Goal: Task Accomplishment & Management: Use online tool/utility

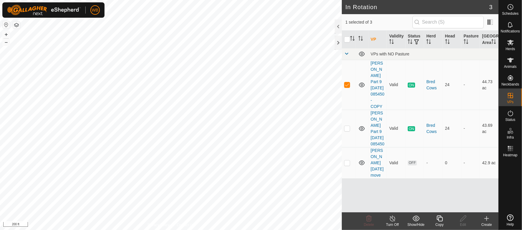
click at [484, 219] on icon at bounding box center [486, 218] width 7 height 7
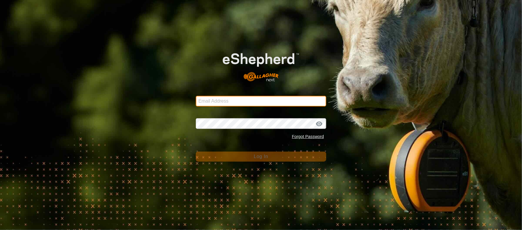
click at [286, 96] on input "Email Address" at bounding box center [261, 101] width 130 height 11
type input "[EMAIL_ADDRESS][DOMAIN_NAME]"
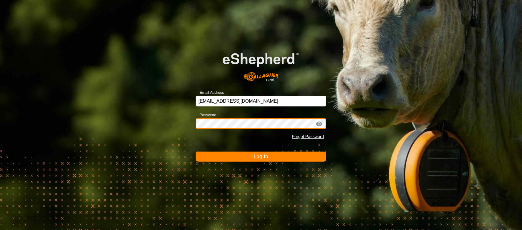
click at [196, 151] on button "Log In" at bounding box center [261, 156] width 130 height 10
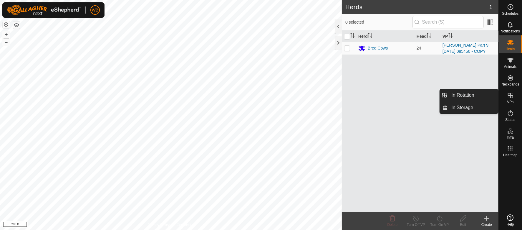
click at [509, 94] on icon at bounding box center [510, 95] width 7 height 7
click at [475, 97] on link "In Rotation" at bounding box center [473, 95] width 50 height 12
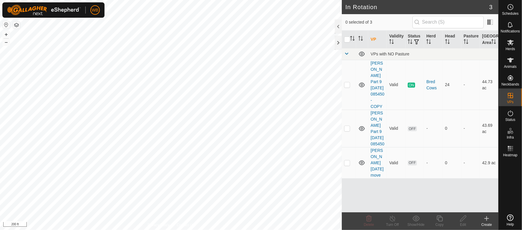
click at [488, 222] on div "Create" at bounding box center [487, 224] width 24 height 5
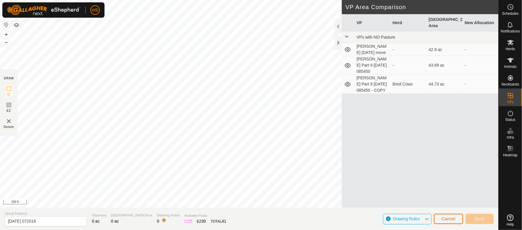
click at [441, 218] on button "Cancel" at bounding box center [448, 218] width 29 height 10
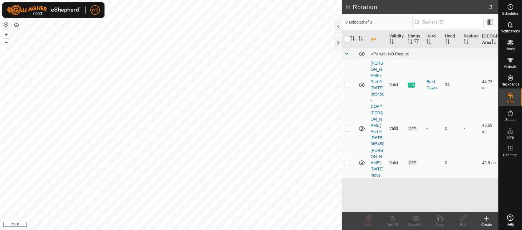
click at [488, 218] on icon at bounding box center [486, 218] width 7 height 7
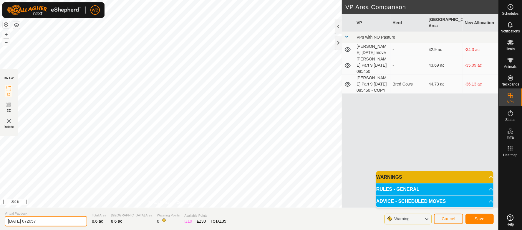
click at [59, 221] on input "[DATE] 072057" at bounding box center [46, 221] width 82 height 10
type input "2"
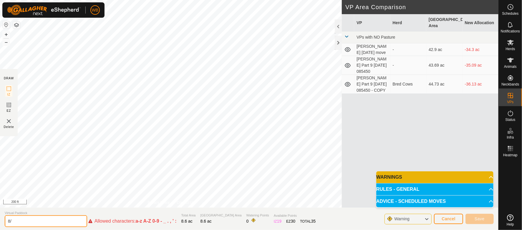
type input "8"
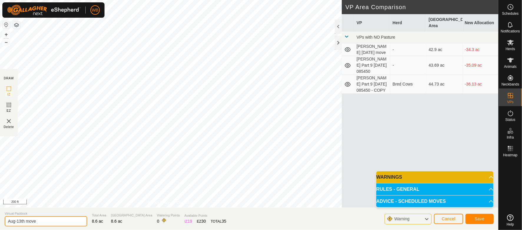
type input "Aug-13th move"
click at [479, 216] on button "Save" at bounding box center [479, 218] width 28 height 10
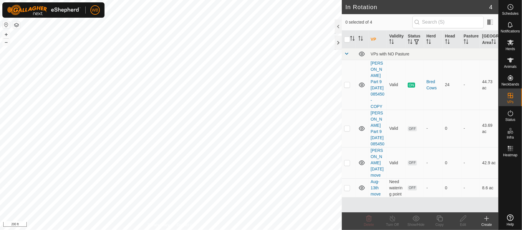
checkbox input "true"
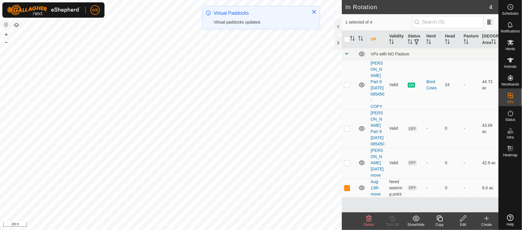
click at [367, 222] on div "Delete" at bounding box center [369, 224] width 24 height 5
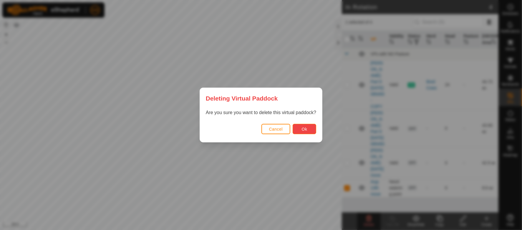
click at [297, 127] on button "Ok" at bounding box center [305, 129] width 24 height 10
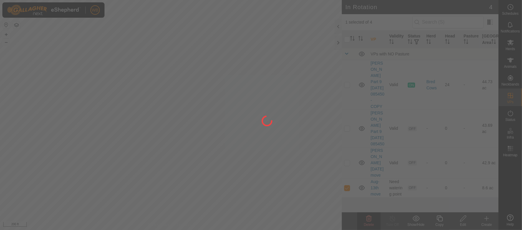
checkbox input "false"
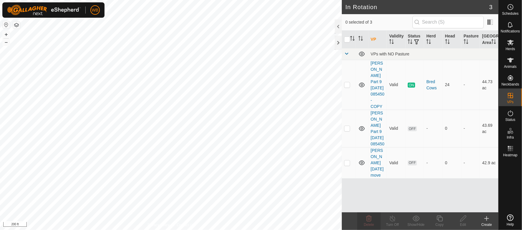
click at [487, 218] on icon at bounding box center [486, 218] width 7 height 7
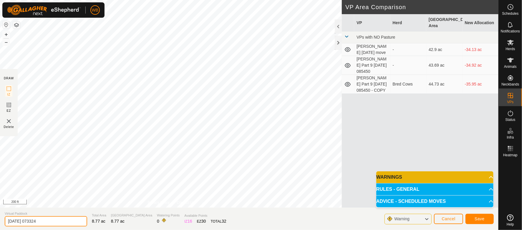
click at [66, 218] on input "[DATE] 073324" at bounding box center [46, 221] width 82 height 10
type input "2"
type input "Aug-13th move"
click at [476, 218] on span "Save" at bounding box center [480, 218] width 10 height 5
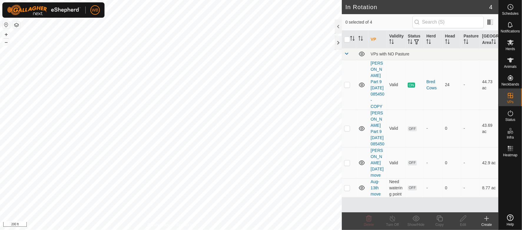
checkbox input "true"
click at [463, 222] on div "Edit" at bounding box center [463, 224] width 24 height 5
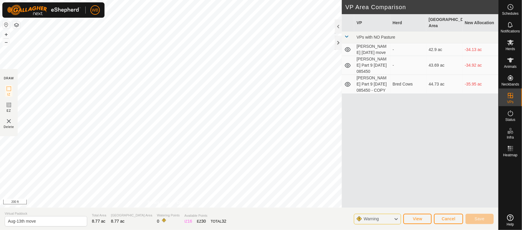
click at [384, 222] on span "Warning" at bounding box center [374, 219] width 20 height 8
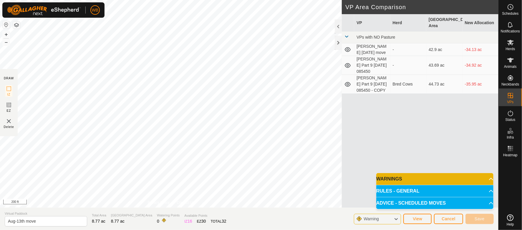
click at [427, 188] on p-accordion-header "RULES - GENERAL" at bounding box center [434, 191] width 117 height 12
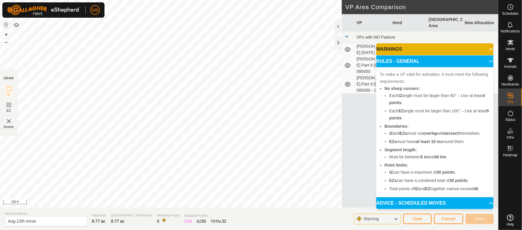
click at [478, 61] on p-accordion-header "RULES - GENERAL" at bounding box center [434, 61] width 117 height 12
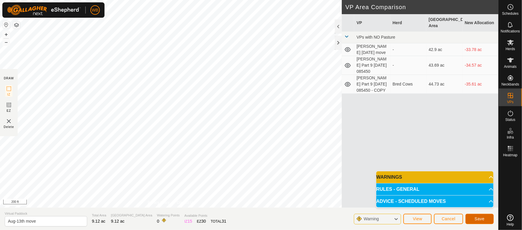
click at [475, 213] on button "Save" at bounding box center [479, 218] width 28 height 10
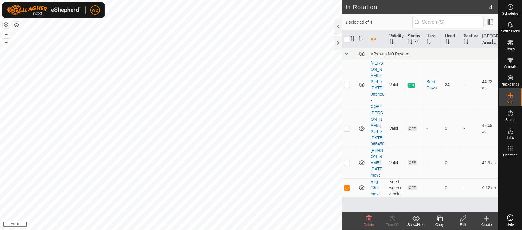
click at [369, 220] on icon at bounding box center [368, 218] width 7 height 7
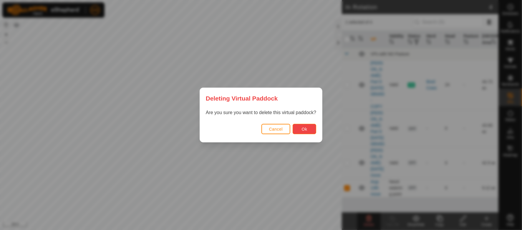
click at [299, 127] on button "Ok" at bounding box center [305, 129] width 24 height 10
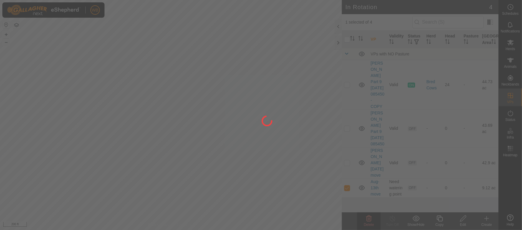
checkbox input "false"
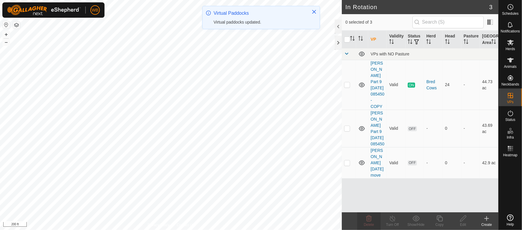
click at [484, 222] on div "Create" at bounding box center [487, 224] width 24 height 5
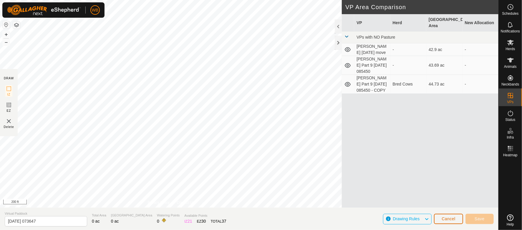
click at [453, 219] on span "Cancel" at bounding box center [449, 218] width 14 height 5
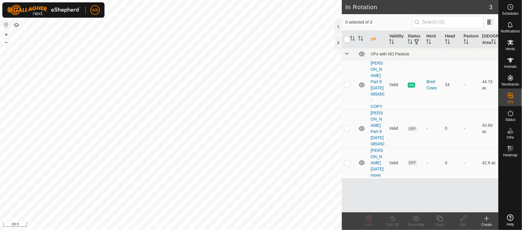
click at [486, 223] on div "Create" at bounding box center [487, 224] width 24 height 5
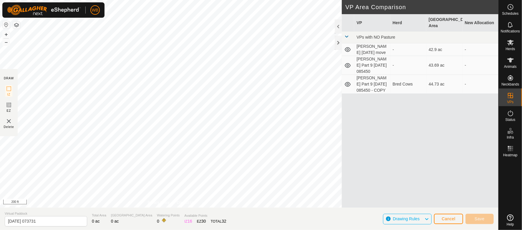
click at [444, 213] on div "Cancel Save" at bounding box center [464, 218] width 60 height 14
click at [449, 219] on span "Cancel" at bounding box center [449, 218] width 14 height 5
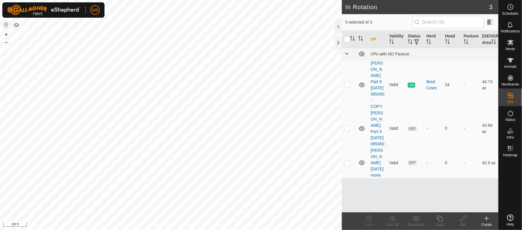
click at [485, 222] on div "Create" at bounding box center [487, 224] width 24 height 5
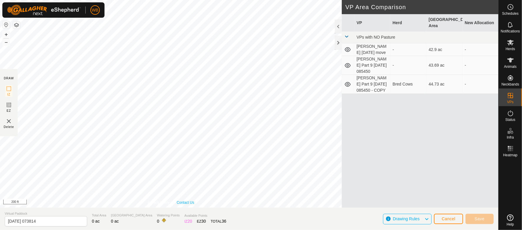
click at [179, 200] on link "Contact Us" at bounding box center [185, 202] width 17 height 5
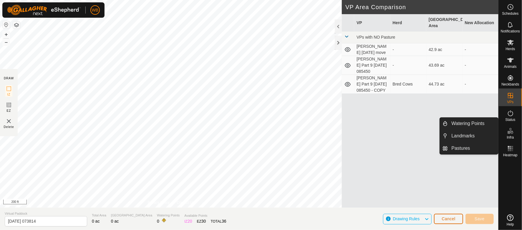
click at [456, 218] on button "Cancel" at bounding box center [448, 218] width 29 height 10
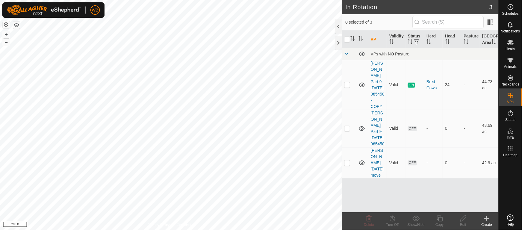
click at [483, 226] on div "Create" at bounding box center [487, 224] width 24 height 5
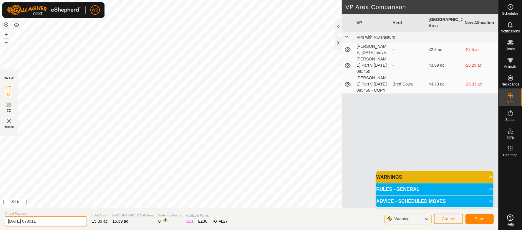
click at [47, 223] on input "[DATE] 073911" at bounding box center [46, 221] width 82 height 10
type input "2"
type input "Aug-13th"
click at [475, 217] on span "Save" at bounding box center [480, 218] width 10 height 5
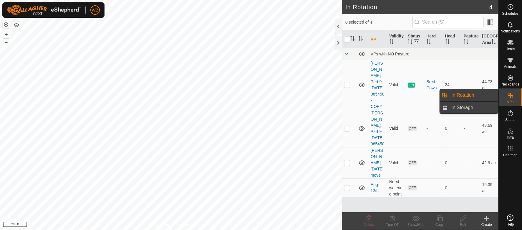
click at [484, 110] on link "In Storage" at bounding box center [473, 108] width 50 height 12
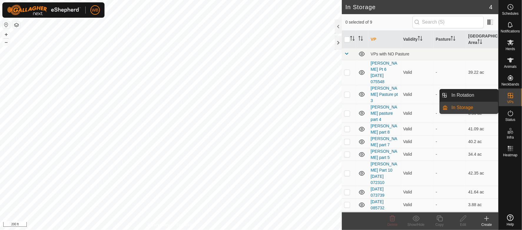
click at [514, 99] on icon at bounding box center [510, 95] width 7 height 7
click at [481, 90] on link "In Rotation" at bounding box center [473, 95] width 50 height 12
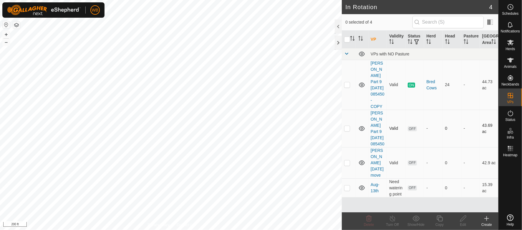
click at [344, 126] on p-checkbox at bounding box center [347, 128] width 6 height 5
checkbox input "true"
click at [346, 160] on p-checkbox at bounding box center [347, 162] width 6 height 5
checkbox input "true"
click at [347, 185] on p-checkbox at bounding box center [347, 187] width 6 height 5
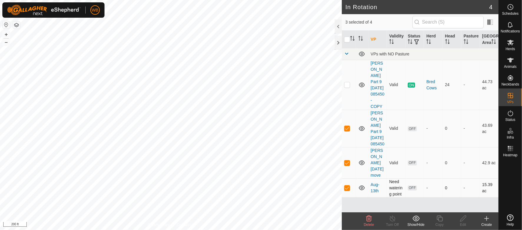
click at [346, 185] on p-checkbox at bounding box center [347, 187] width 6 height 5
checkbox input "false"
click at [417, 222] on div "Show/Hide" at bounding box center [416, 224] width 24 height 5
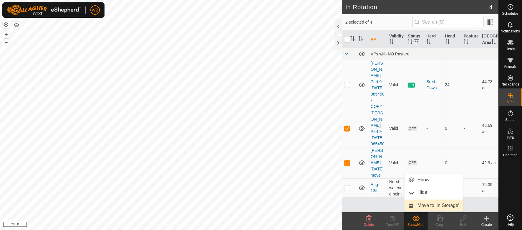
click at [431, 203] on link "Move to 'In Storage'" at bounding box center [434, 205] width 58 height 12
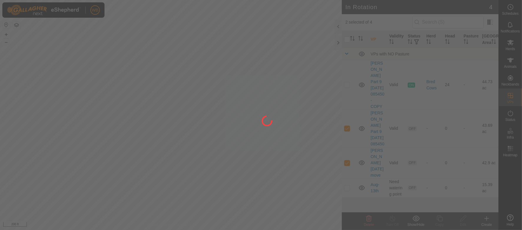
checkbox input "false"
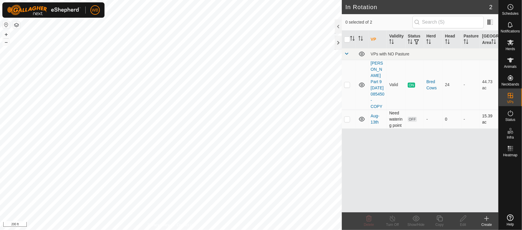
click at [346, 117] on p-checkbox at bounding box center [347, 119] width 6 height 5
checkbox input "true"
click at [513, 45] on icon at bounding box center [510, 42] width 7 height 7
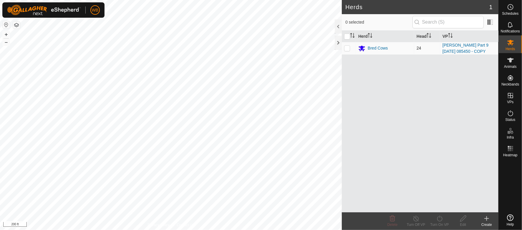
click at [347, 51] on td at bounding box center [349, 48] width 14 height 13
checkbox input "true"
click at [439, 216] on icon at bounding box center [439, 218] width 7 height 7
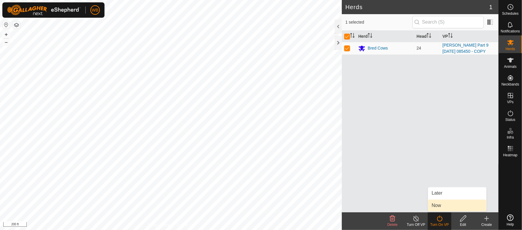
click at [437, 203] on link "Now" at bounding box center [457, 205] width 58 height 12
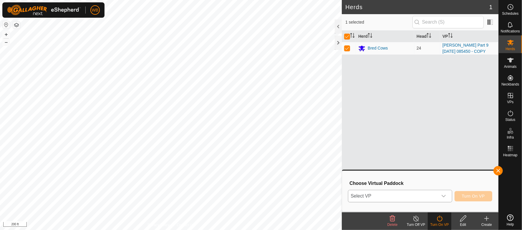
click at [448, 197] on div "dropdown trigger" at bounding box center [444, 196] width 12 height 12
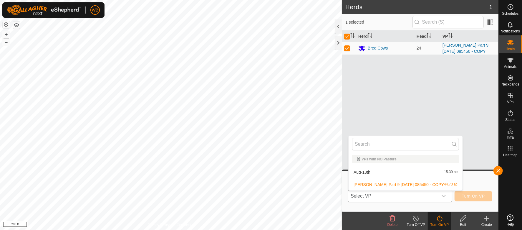
click at [406, 172] on li "Aug-13th 15.39 ac" at bounding box center [406, 172] width 114 height 12
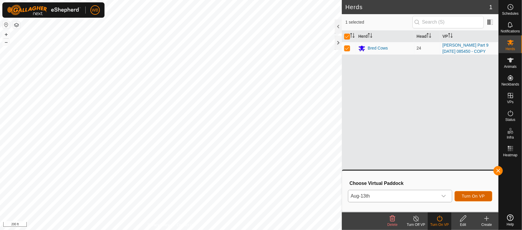
click at [467, 195] on span "Turn On VP" at bounding box center [473, 195] width 23 height 5
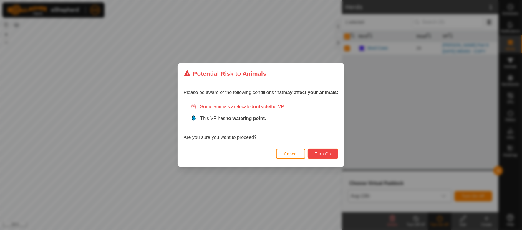
click at [332, 155] on button "Turn On" at bounding box center [323, 153] width 31 height 10
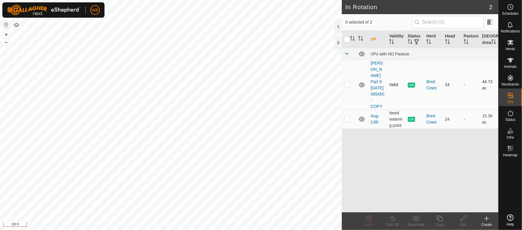
click at [344, 86] on p-checkbox at bounding box center [347, 84] width 6 height 5
checkbox input "true"
click at [505, 47] on div "Herds" at bounding box center [510, 44] width 23 height 18
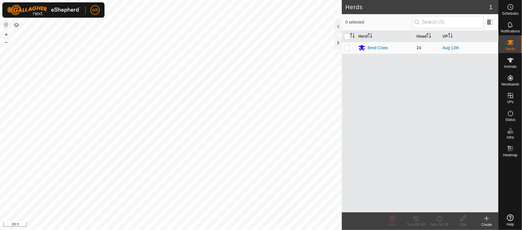
click at [346, 47] on p-checkbox at bounding box center [347, 47] width 6 height 5
checkbox input "true"
click at [439, 219] on icon at bounding box center [439, 218] width 7 height 7
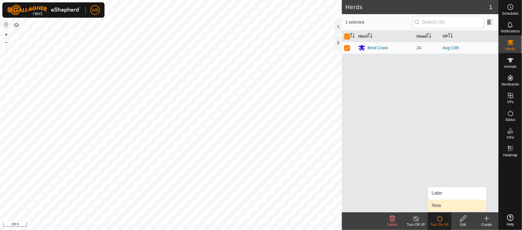
click at [439, 203] on link "Now" at bounding box center [457, 205] width 58 height 12
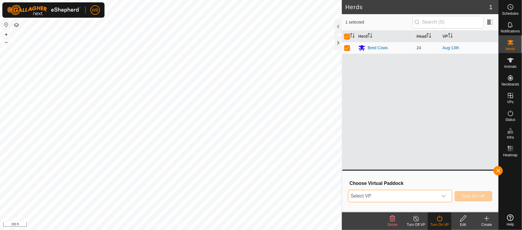
click at [433, 198] on span "Select VP" at bounding box center [393, 196] width 90 height 12
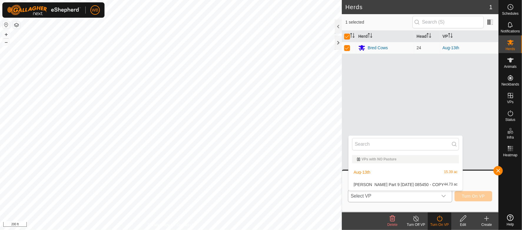
click at [404, 183] on li "[PERSON_NAME] Part 9 [DATE] 085450 - COPY 44.73 ac" at bounding box center [406, 184] width 114 height 12
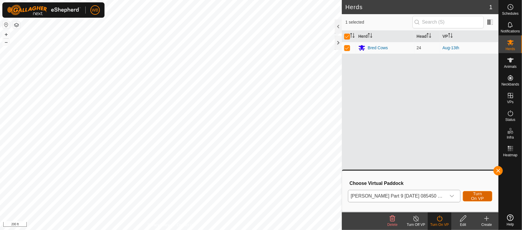
click at [470, 196] on span "Turn On VP" at bounding box center [477, 195] width 15 height 9
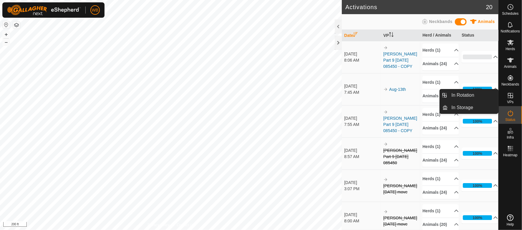
click at [511, 97] on icon at bounding box center [510, 95] width 7 height 7
click at [460, 93] on link "In Rotation" at bounding box center [473, 95] width 50 height 12
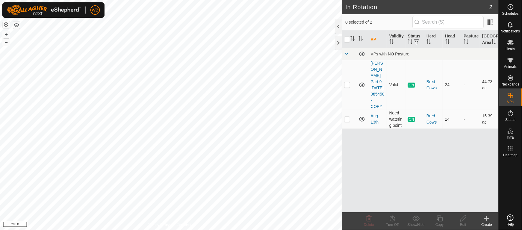
click at [345, 117] on p-checkbox at bounding box center [347, 119] width 6 height 5
checkbox input "true"
click at [393, 221] on icon at bounding box center [392, 218] width 5 height 6
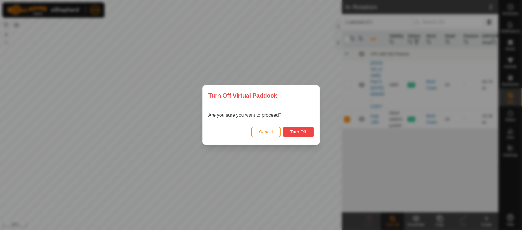
click at [300, 132] on span "Turn Off" at bounding box center [298, 131] width 16 height 5
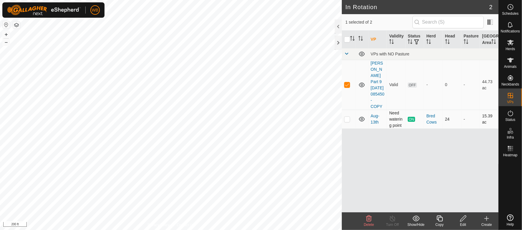
click at [348, 117] on p-checkbox at bounding box center [347, 119] width 6 height 5
checkbox input "true"
click at [347, 82] on p-checkbox at bounding box center [347, 84] width 6 height 5
checkbox input "false"
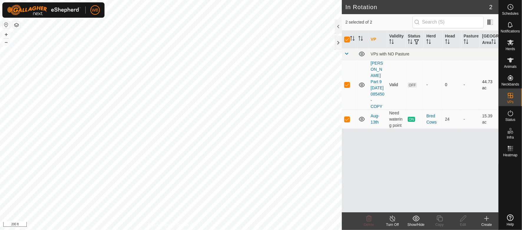
checkbox input "false"
click at [392, 220] on icon at bounding box center [392, 218] width 7 height 7
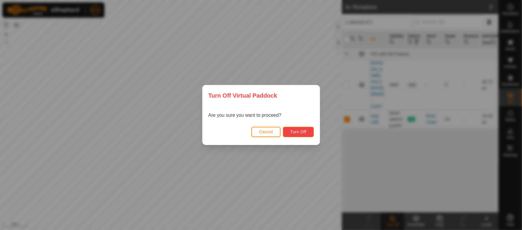
click at [306, 130] on span "Turn Off" at bounding box center [298, 131] width 16 height 5
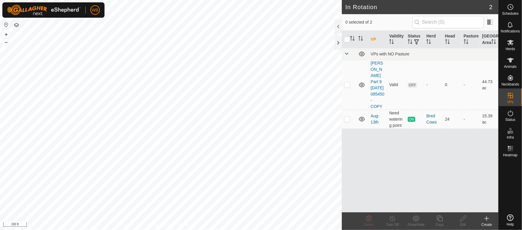
checkbox input "true"
click at [511, 117] on es-activation-svg-icon at bounding box center [510, 112] width 11 height 9
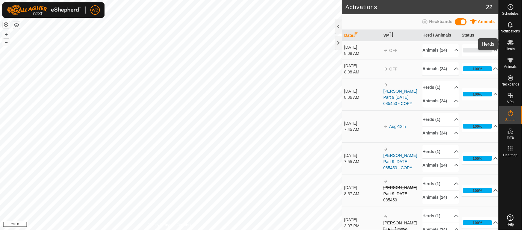
click at [509, 41] on icon at bounding box center [510, 43] width 6 height 6
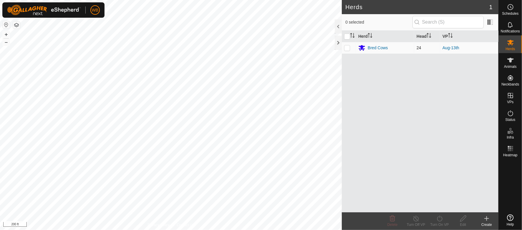
click at [346, 48] on p-checkbox at bounding box center [347, 47] width 6 height 5
checkbox input "true"
click at [440, 223] on div "Turn On VP" at bounding box center [440, 224] width 24 height 5
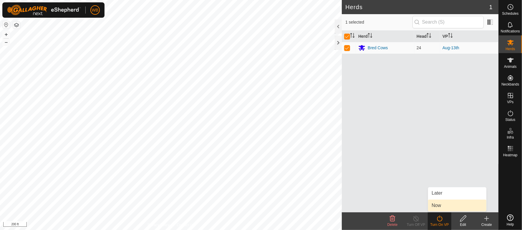
click at [439, 207] on link "Now" at bounding box center [457, 205] width 58 height 12
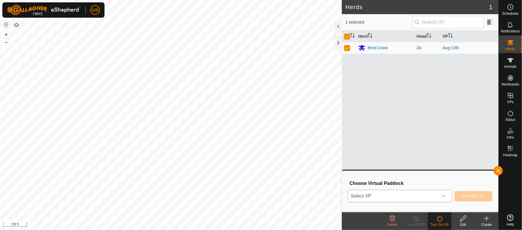
click at [411, 195] on span "Select VP" at bounding box center [393, 196] width 90 height 12
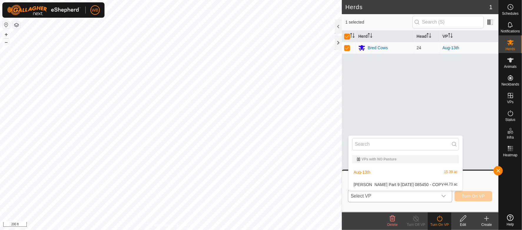
click at [395, 183] on li "[PERSON_NAME] Part 9 [DATE] 085450 - COPY 44.73 ac" at bounding box center [406, 184] width 114 height 12
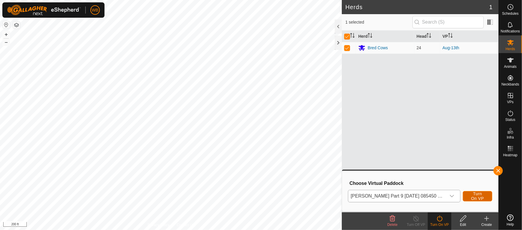
click at [482, 196] on span "Turn On VP" at bounding box center [477, 195] width 15 height 9
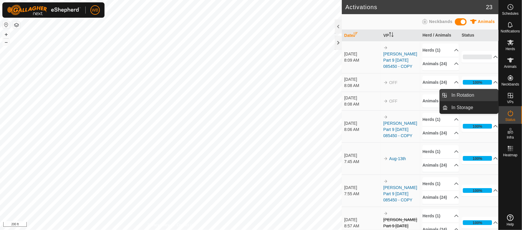
click at [483, 91] on link "In Rotation" at bounding box center [473, 95] width 50 height 12
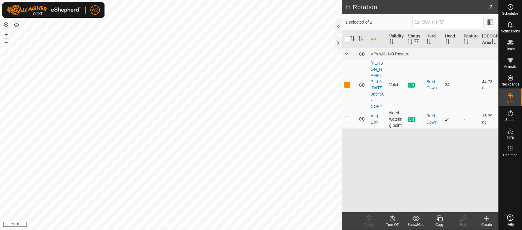
click at [346, 117] on p-checkbox at bounding box center [347, 119] width 6 height 5
checkbox input "true"
click at [344, 84] on p-checkbox at bounding box center [347, 84] width 6 height 5
checkbox input "false"
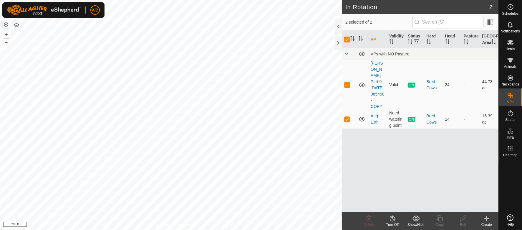
checkbox input "false"
click at [394, 221] on icon at bounding box center [392, 218] width 7 height 7
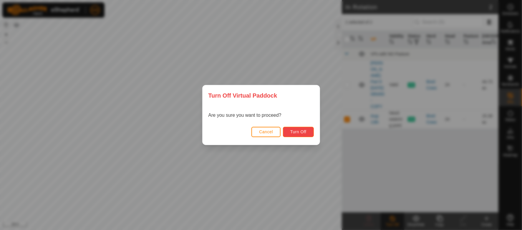
click at [299, 130] on span "Turn Off" at bounding box center [298, 131] width 16 height 5
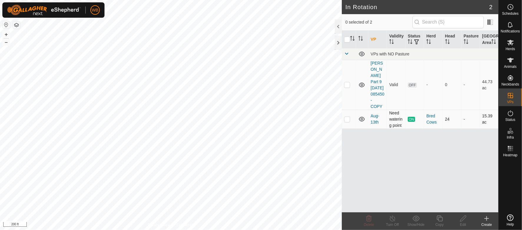
click at [348, 117] on p-checkbox at bounding box center [347, 119] width 6 height 5
checkbox input "true"
click at [393, 222] on div "Turn Off" at bounding box center [393, 224] width 24 height 5
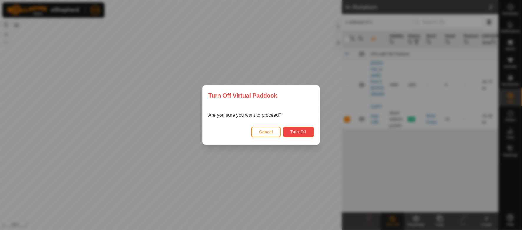
click at [295, 132] on span "Turn Off" at bounding box center [298, 131] width 16 height 5
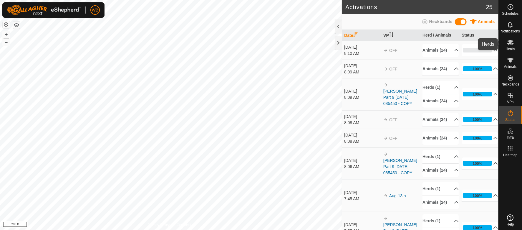
click at [507, 46] on icon at bounding box center [510, 42] width 7 height 7
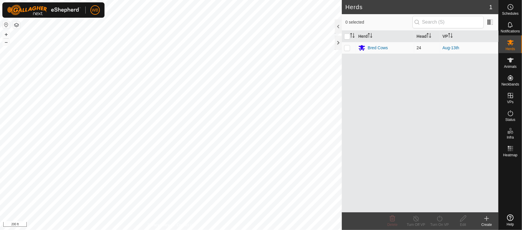
click at [347, 48] on p-checkbox at bounding box center [347, 47] width 6 height 5
checkbox input "true"
click at [434, 219] on turn-on-svg-icon at bounding box center [440, 218] width 24 height 7
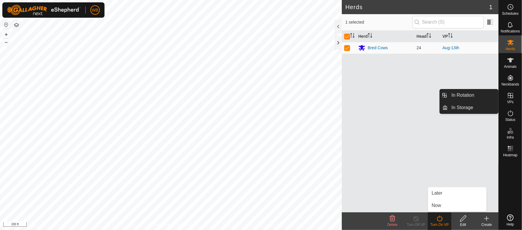
click at [512, 98] on icon at bounding box center [510, 95] width 5 height 5
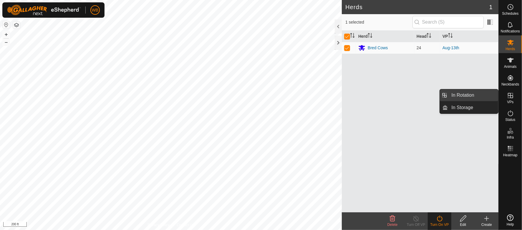
click at [461, 94] on link "In Rotation" at bounding box center [473, 95] width 50 height 12
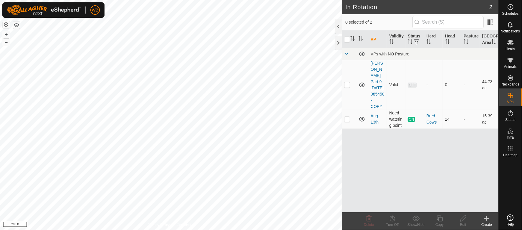
click at [345, 117] on p-checkbox at bounding box center [347, 119] width 6 height 5
checkbox input "true"
click at [389, 219] on icon at bounding box center [392, 218] width 7 height 7
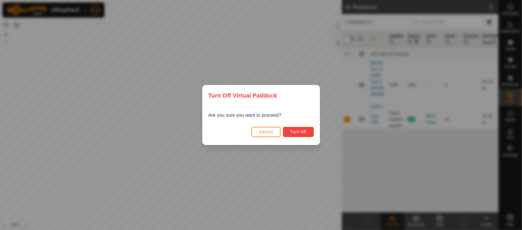
click at [297, 133] on span "Turn Off" at bounding box center [298, 131] width 16 height 5
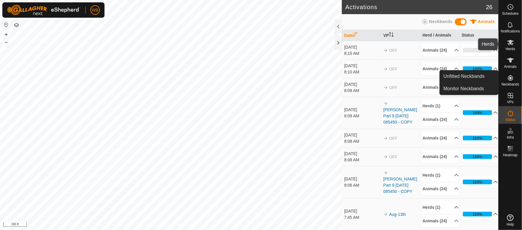
click at [507, 48] on span "Herds" at bounding box center [510, 49] width 9 height 4
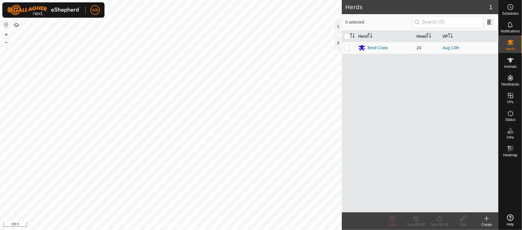
click at [345, 47] on p-checkbox at bounding box center [347, 47] width 6 height 5
checkbox input "true"
click at [435, 222] on div "Turn On VP" at bounding box center [440, 224] width 24 height 5
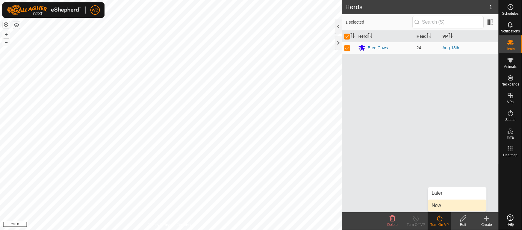
click at [433, 202] on link "Now" at bounding box center [457, 205] width 58 height 12
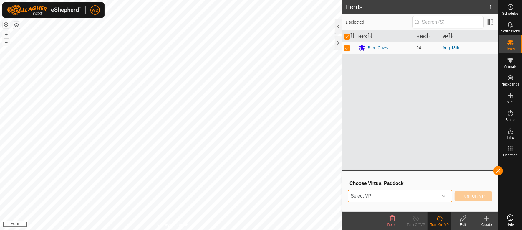
click at [400, 197] on span "Select VP" at bounding box center [393, 196] width 90 height 12
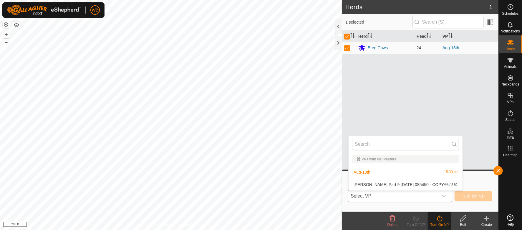
click at [402, 184] on li "[PERSON_NAME] Part 9 [DATE] 085450 - COPY 44.73 ac" at bounding box center [406, 184] width 114 height 12
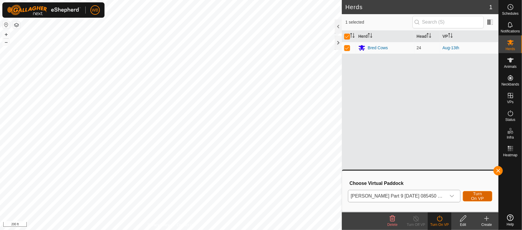
click at [470, 195] on span "Turn On VP" at bounding box center [477, 195] width 15 height 9
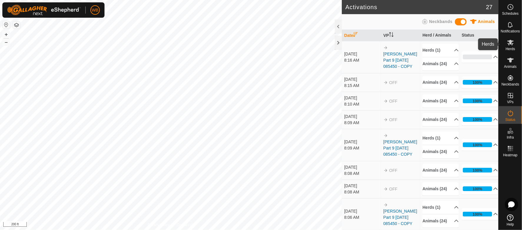
click at [512, 45] on icon at bounding box center [510, 43] width 6 height 6
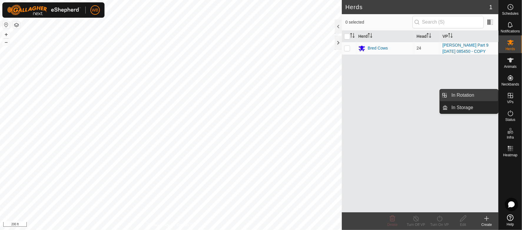
click at [473, 92] on link "In Rotation" at bounding box center [473, 95] width 50 height 12
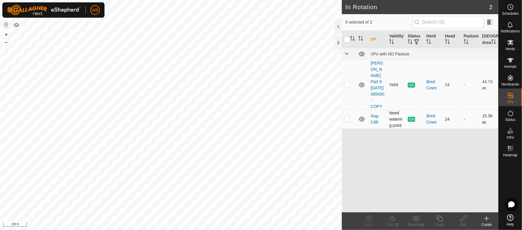
click at [348, 117] on p-checkbox at bounding box center [347, 119] width 6 height 5
checkbox input "false"
click at [507, 46] on es-mob-svg-icon at bounding box center [510, 42] width 11 height 9
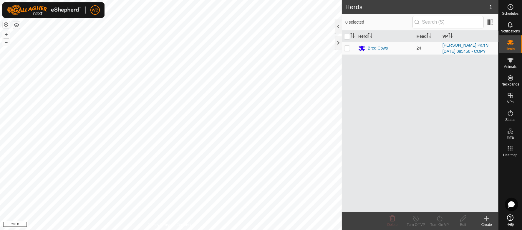
click at [348, 50] on p-checkbox at bounding box center [347, 48] width 6 height 5
checkbox input "true"
click at [346, 50] on p-checkbox at bounding box center [347, 48] width 6 height 5
checkbox input "true"
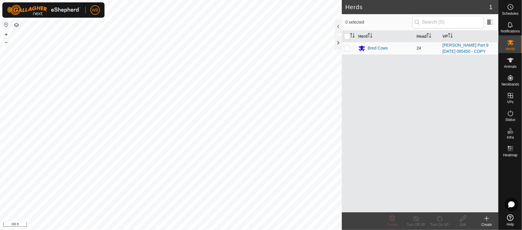
checkbox input "true"
click at [436, 225] on div "Turn On VP" at bounding box center [440, 224] width 24 height 5
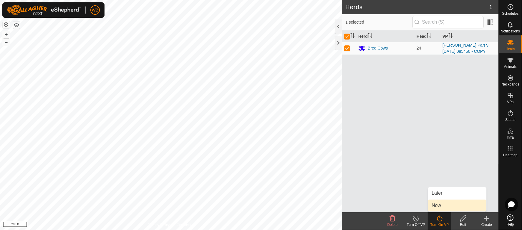
click at [432, 203] on link "Now" at bounding box center [457, 205] width 58 height 12
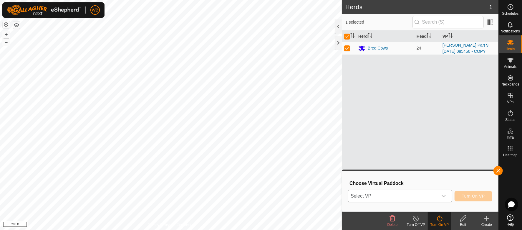
click at [428, 196] on span "Select VP" at bounding box center [393, 196] width 90 height 12
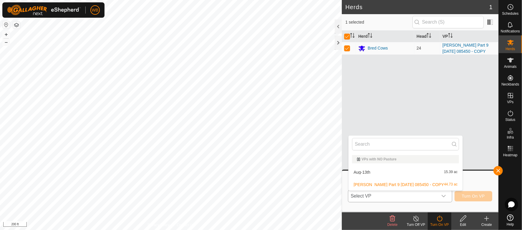
click at [402, 170] on li "Aug-13th 15.39 ac" at bounding box center [406, 172] width 114 height 12
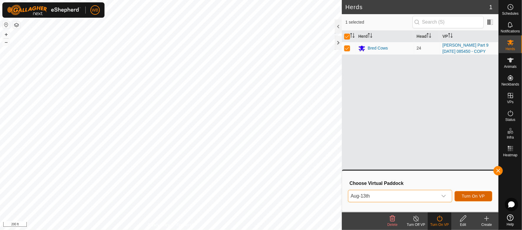
click at [473, 193] on span "Turn On VP" at bounding box center [473, 195] width 23 height 5
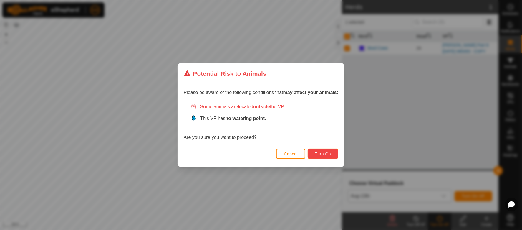
click at [328, 155] on span "Turn On" at bounding box center [323, 153] width 16 height 5
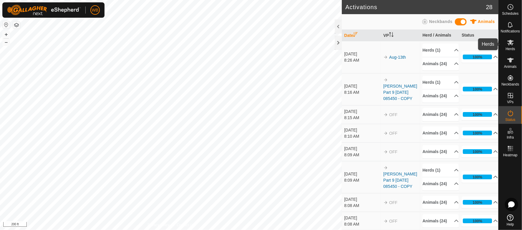
click at [515, 40] on es-mob-svg-icon at bounding box center [510, 42] width 11 height 9
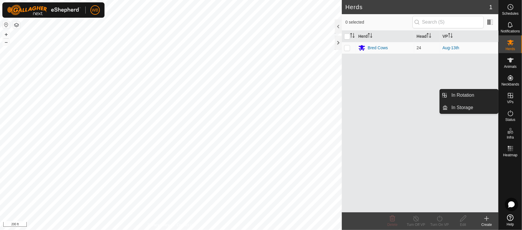
drag, startPoint x: 509, startPoint y: 105, endPoint x: 512, endPoint y: 100, distance: 5.6
click at [512, 100] on span "VPs" at bounding box center [510, 102] width 6 height 4
click at [475, 95] on link "In Rotation" at bounding box center [473, 95] width 50 height 12
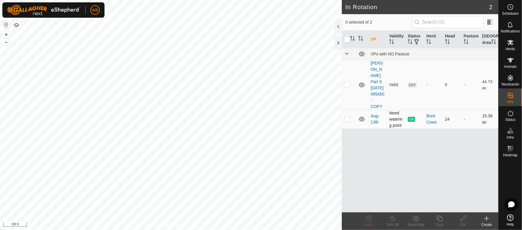
click at [348, 117] on p-checkbox at bounding box center [347, 119] width 6 height 5
checkbox input "true"
click at [439, 219] on icon at bounding box center [439, 218] width 7 height 7
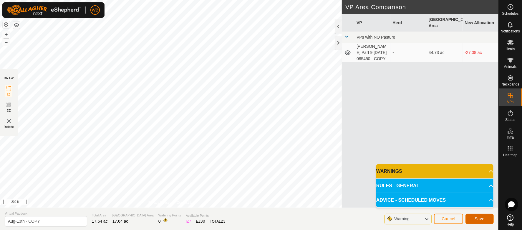
click at [480, 219] on span "Save" at bounding box center [480, 218] width 10 height 5
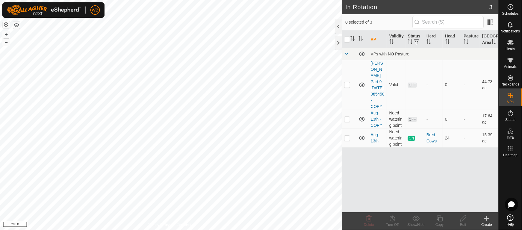
click at [349, 117] on p-checkbox at bounding box center [347, 119] width 6 height 5
checkbox input "true"
click at [510, 41] on icon at bounding box center [510, 43] width 6 height 6
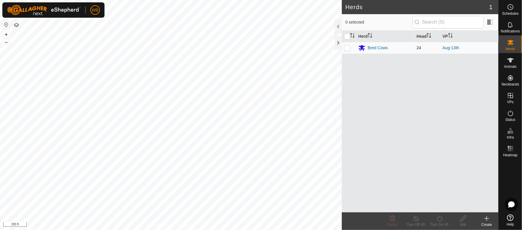
click at [347, 47] on p-checkbox at bounding box center [347, 47] width 6 height 5
checkbox input "true"
click at [441, 219] on icon at bounding box center [439, 218] width 7 height 7
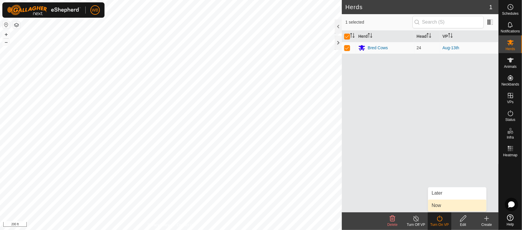
click at [434, 204] on link "Now" at bounding box center [457, 205] width 58 height 12
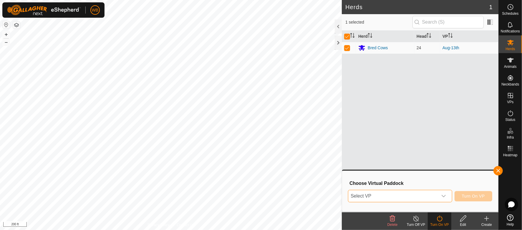
click at [432, 193] on span "Select VP" at bounding box center [393, 196] width 90 height 12
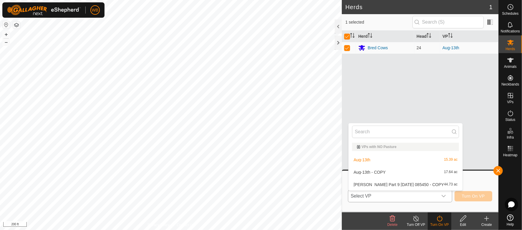
click at [399, 170] on li "Aug-13th - COPY 17.64 ac" at bounding box center [406, 172] width 114 height 12
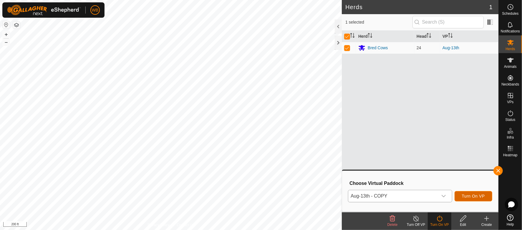
click at [472, 195] on span "Turn On VP" at bounding box center [473, 195] width 23 height 5
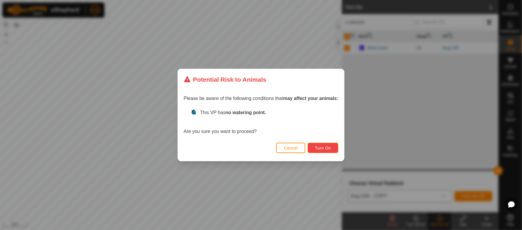
click at [326, 146] on span "Turn On" at bounding box center [323, 147] width 16 height 5
